Goal: Browse casually

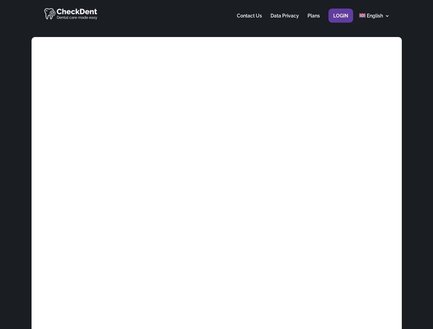
click at [216, 13] on div at bounding box center [216, 13] width 346 height 27
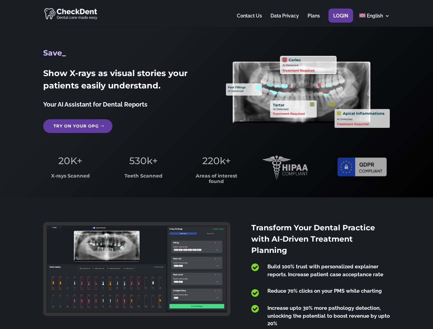
click at [216, 165] on span "220k+" at bounding box center [216, 161] width 28 height 12
click at [216, 13] on div at bounding box center [216, 13] width 346 height 27
